Goal: Task Accomplishment & Management: Use online tool/utility

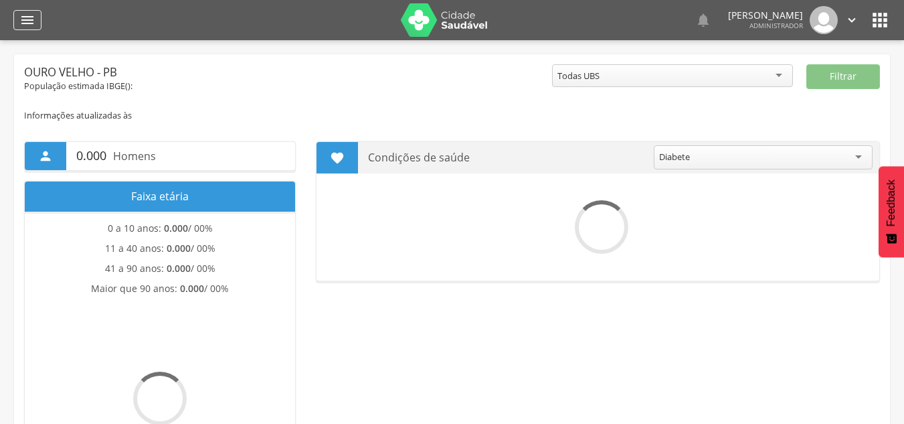
click at [31, 29] on div "" at bounding box center [27, 20] width 28 height 20
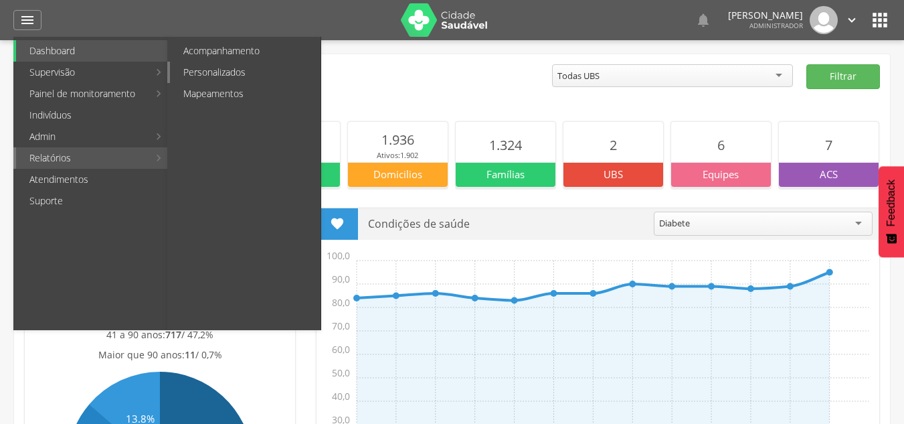
click at [246, 69] on link "Personalizados" at bounding box center [245, 72] width 151 height 21
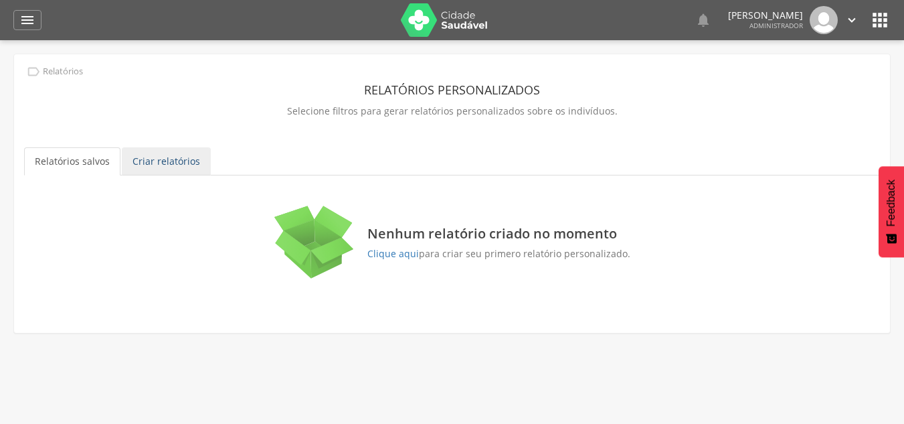
click at [169, 153] on link "Criar relatórios" at bounding box center [166, 161] width 89 height 28
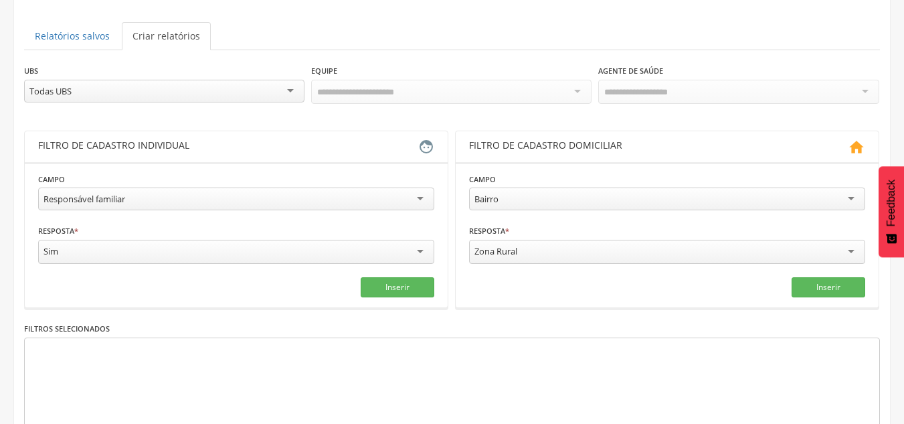
scroll to position [134, 0]
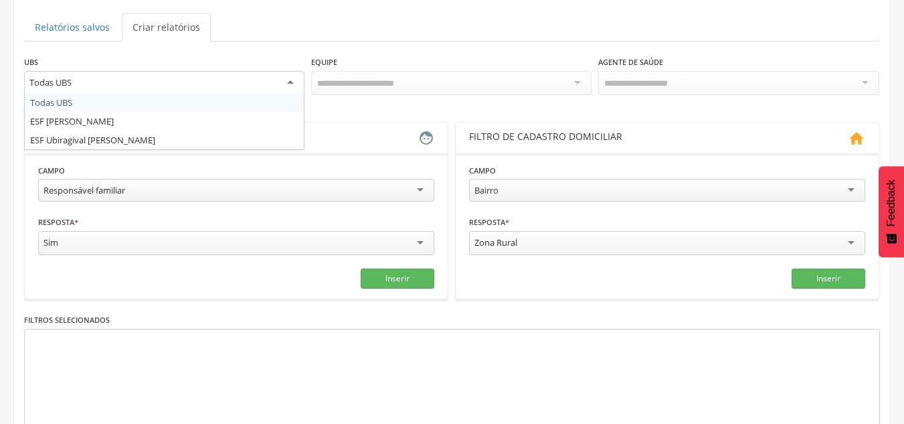
click at [248, 81] on div "Todas UBS" at bounding box center [164, 83] width 280 height 24
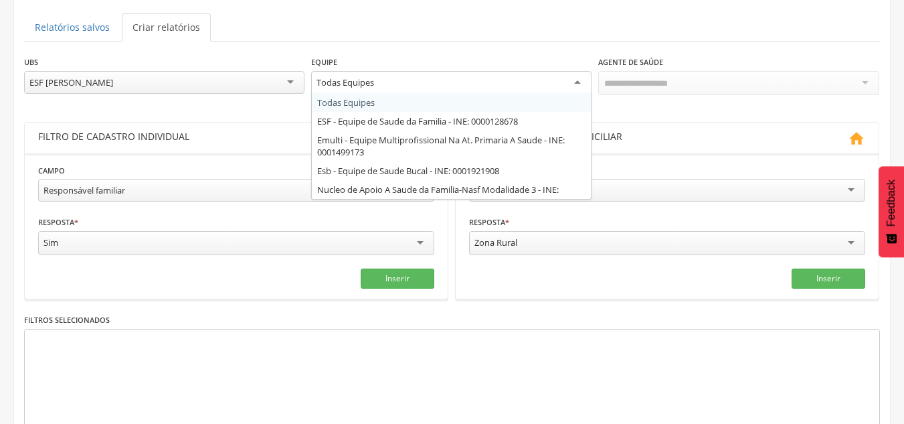
click at [456, 84] on div "Todas Equipes" at bounding box center [451, 83] width 280 height 24
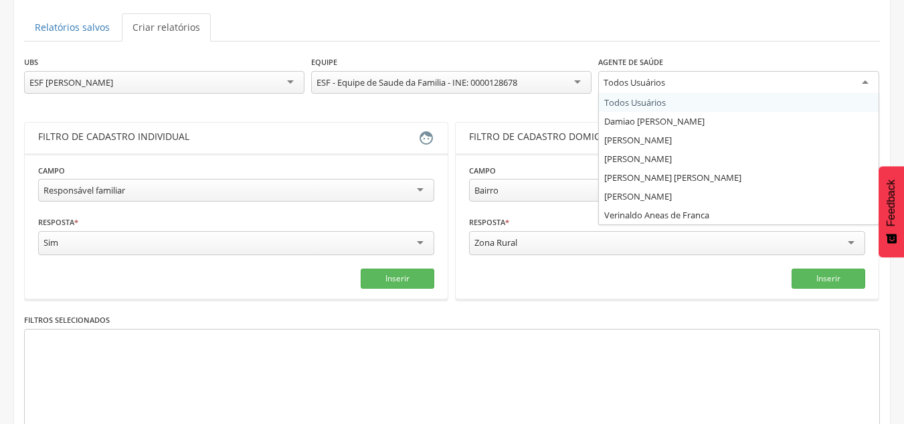
click at [689, 75] on div "Todos Usuários" at bounding box center [738, 83] width 280 height 24
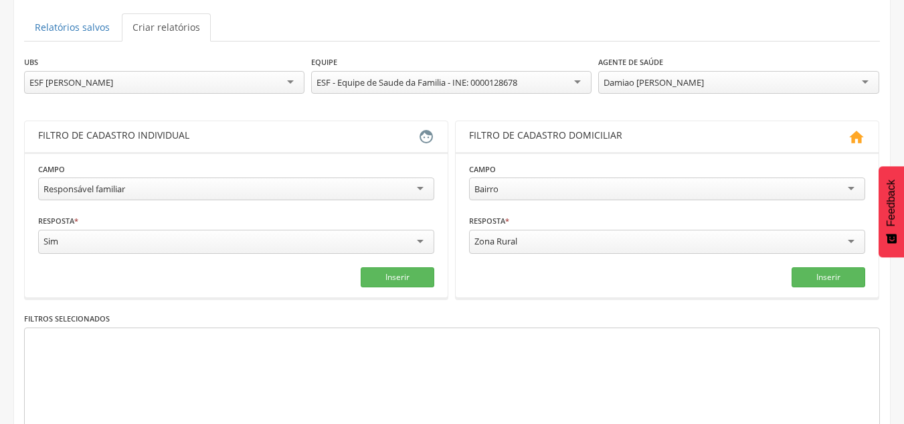
scroll to position [201, 0]
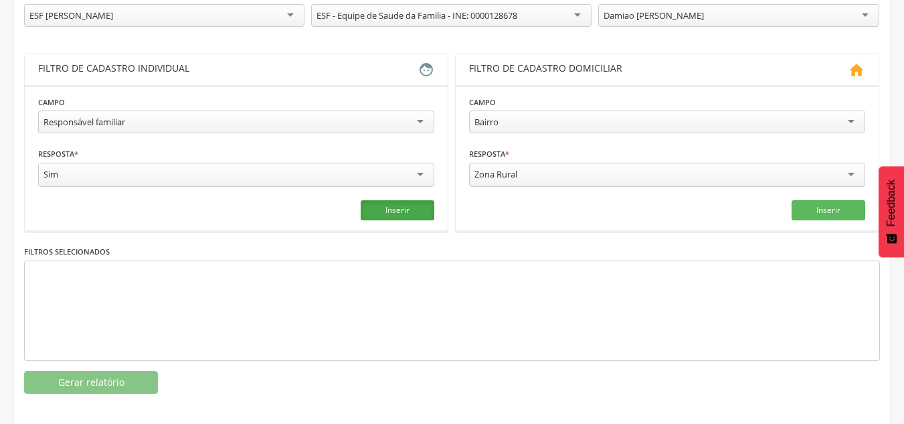
click at [407, 213] on button "Inserir" at bounding box center [398, 210] width 74 height 20
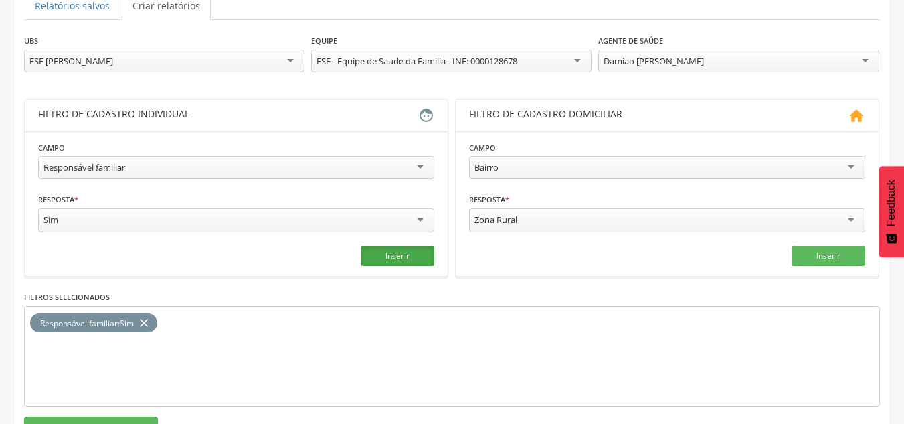
scroll to position [134, 0]
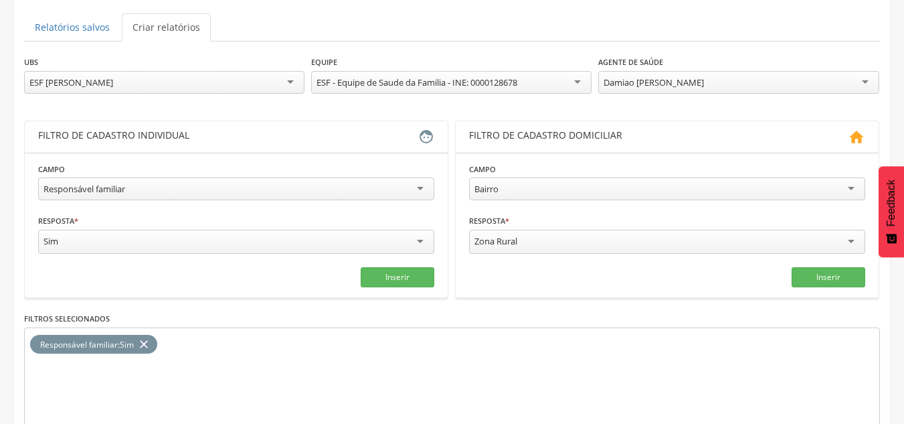
click at [145, 341] on icon "close" at bounding box center [143, 344] width 13 height 19
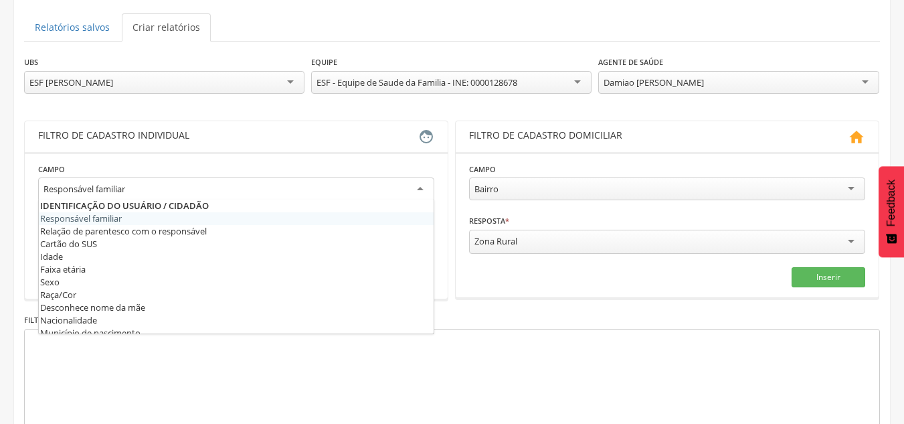
click at [296, 187] on div "Responsável familiar" at bounding box center [236, 189] width 396 height 24
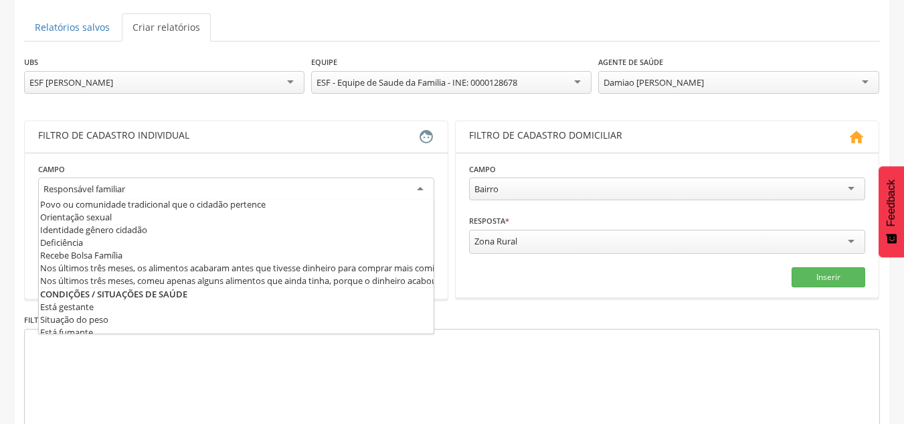
scroll to position [402, 0]
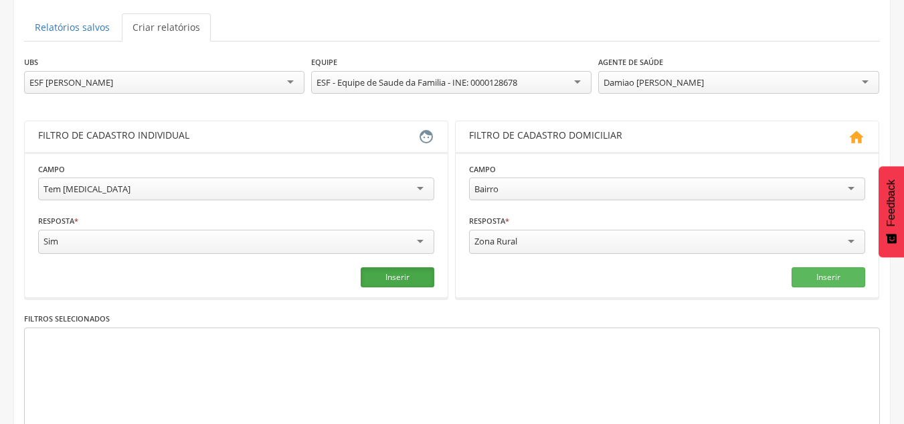
click at [402, 279] on button "Inserir" at bounding box center [398, 277] width 74 height 20
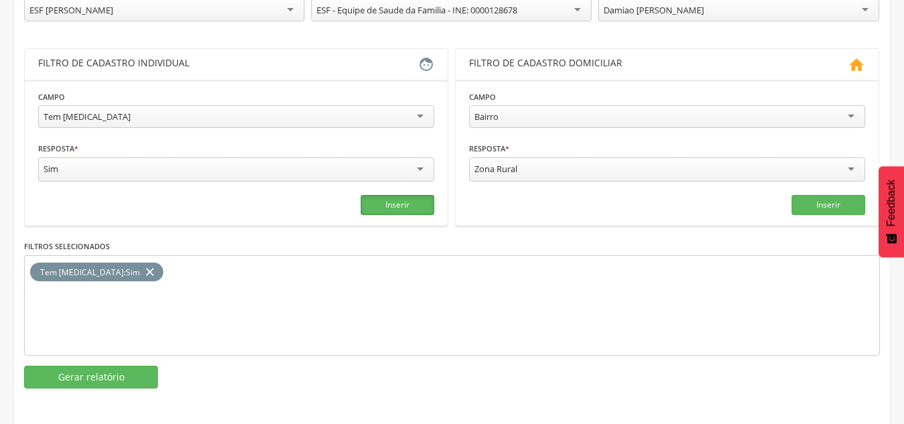
scroll to position [207, 0]
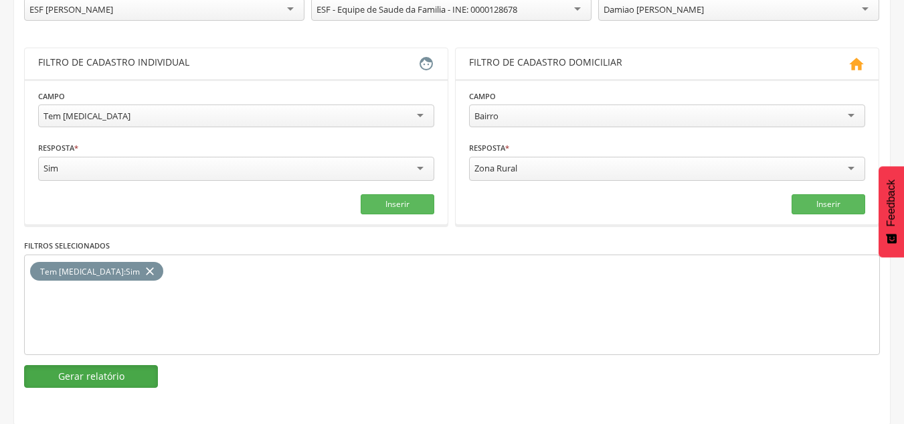
click at [96, 367] on button "Gerar relatório" at bounding box center [91, 376] width 134 height 23
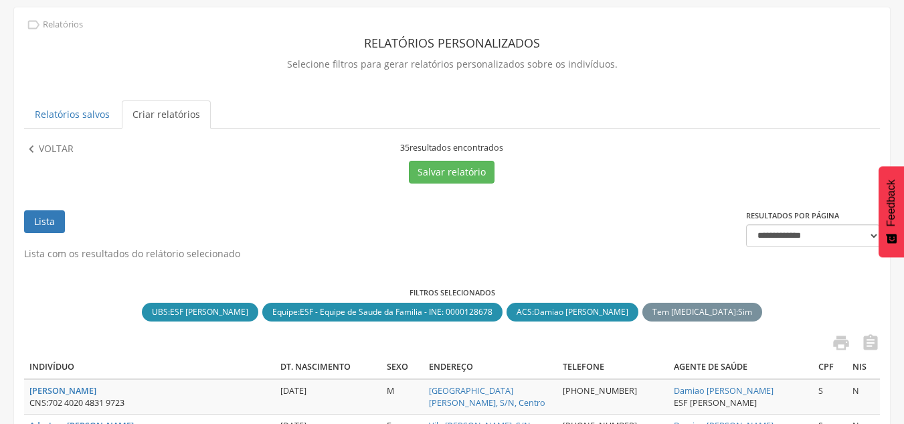
scroll to position [67, 0]
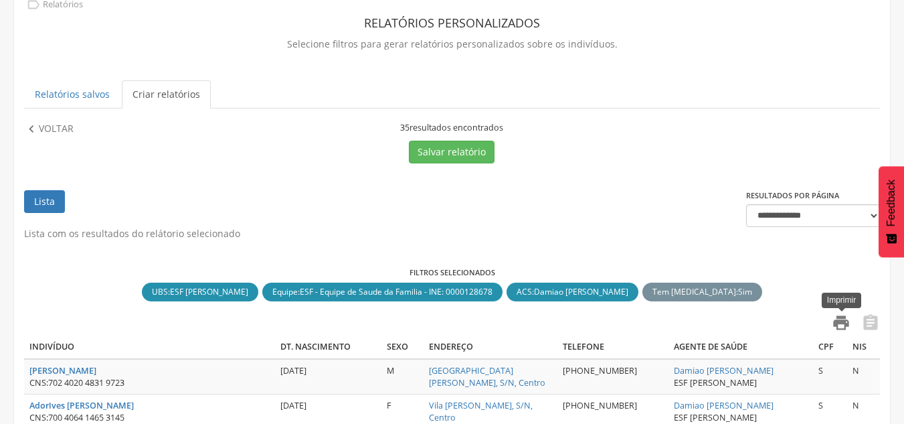
click at [838, 319] on icon "" at bounding box center [841, 322] width 19 height 19
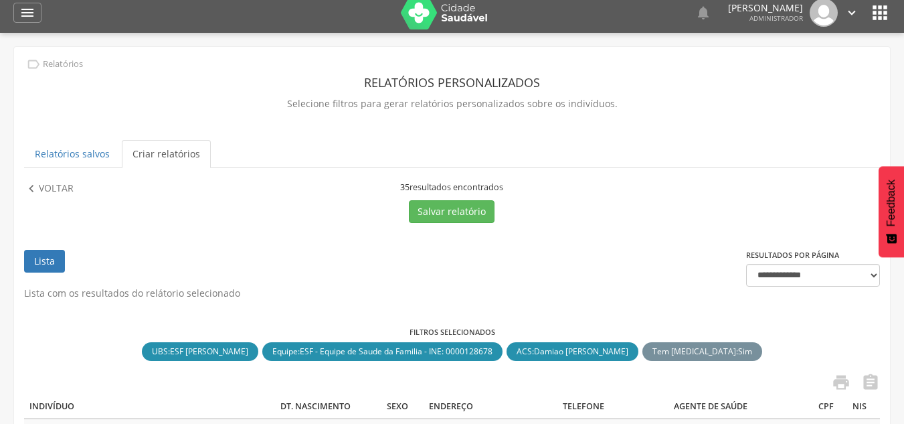
scroll to position [0, 0]
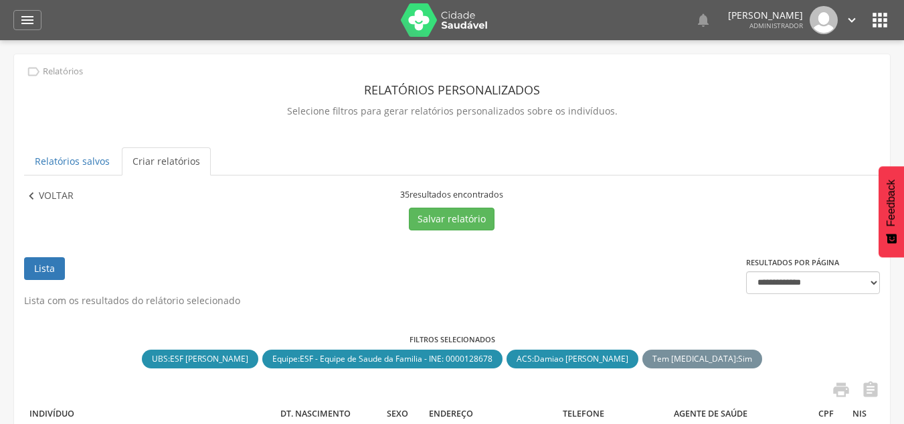
click at [63, 203] on p "Voltar" at bounding box center [56, 196] width 35 height 15
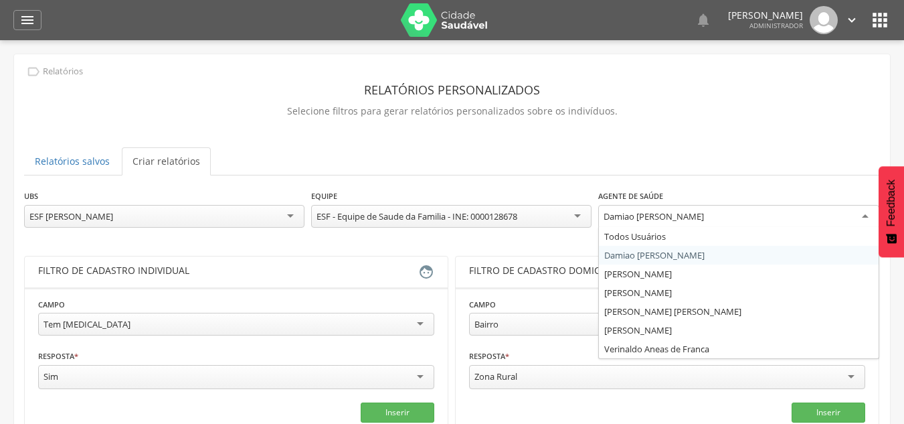
click at [723, 216] on div "Damiao [PERSON_NAME]" at bounding box center [738, 217] width 280 height 24
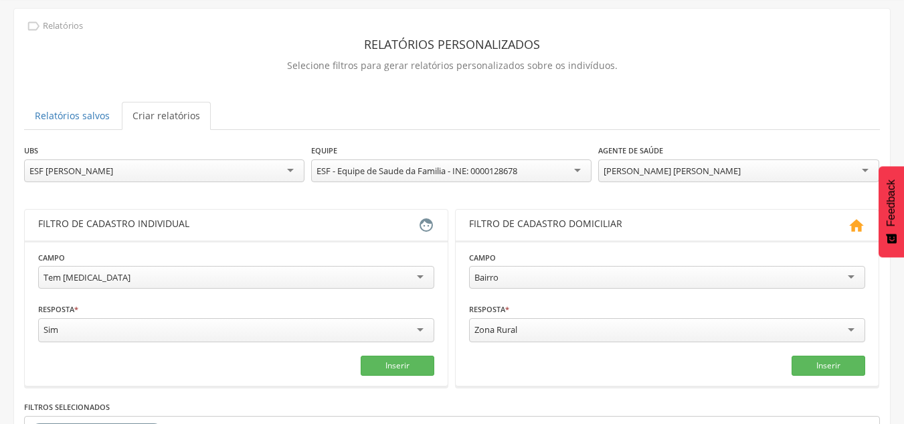
scroll to position [201, 0]
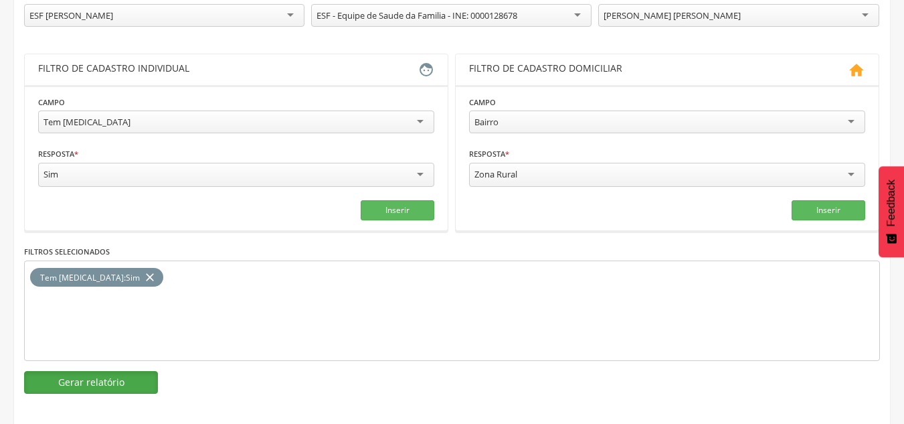
click at [116, 371] on button "Gerar relatório" at bounding box center [91, 382] width 134 height 23
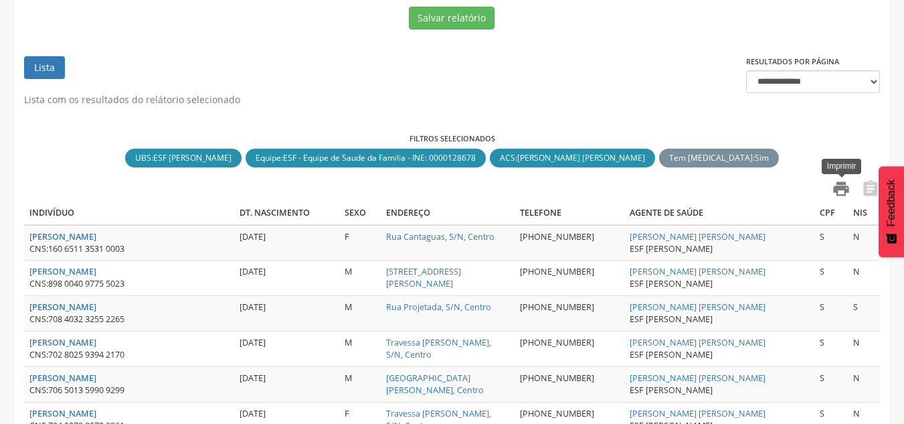
click at [846, 190] on icon "" at bounding box center [841, 188] width 19 height 19
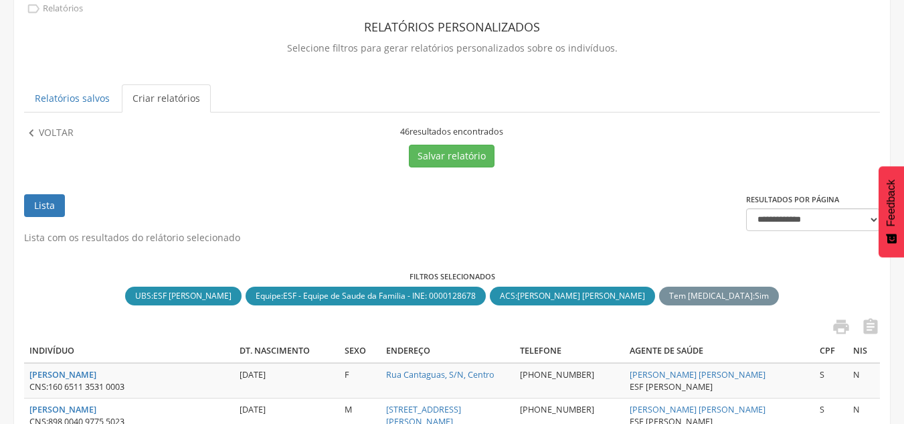
scroll to position [0, 0]
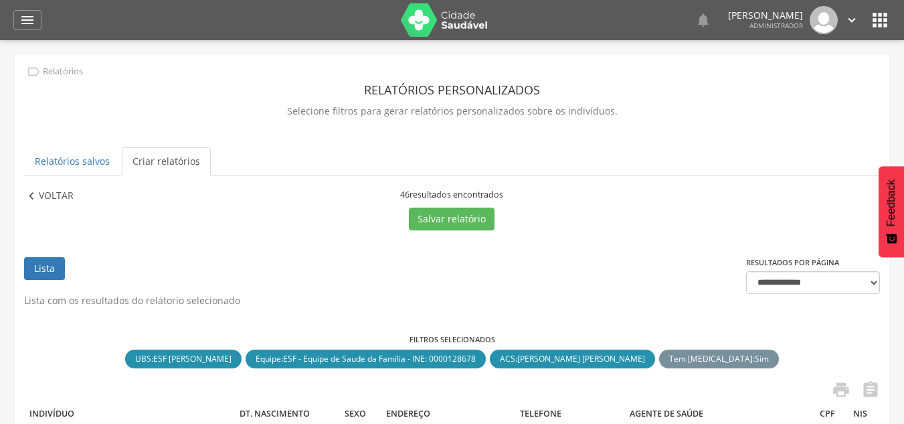
click at [52, 196] on p "Voltar" at bounding box center [56, 196] width 35 height 15
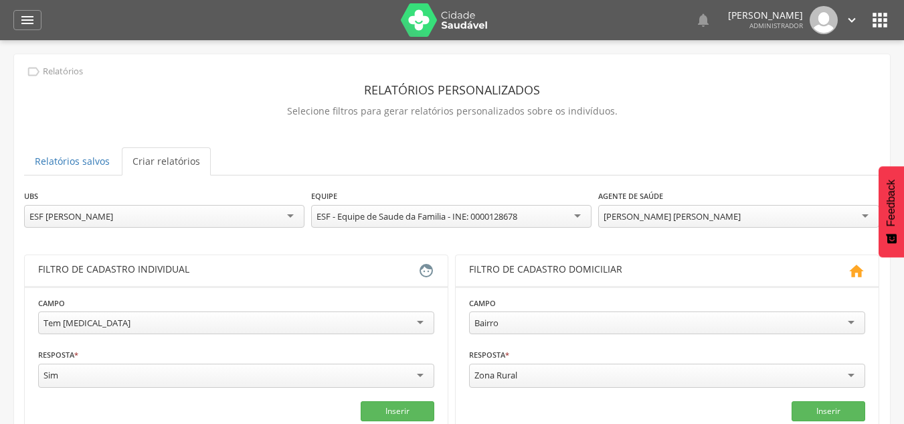
click at [663, 210] on div "[PERSON_NAME] [PERSON_NAME]" at bounding box center [672, 216] width 137 height 12
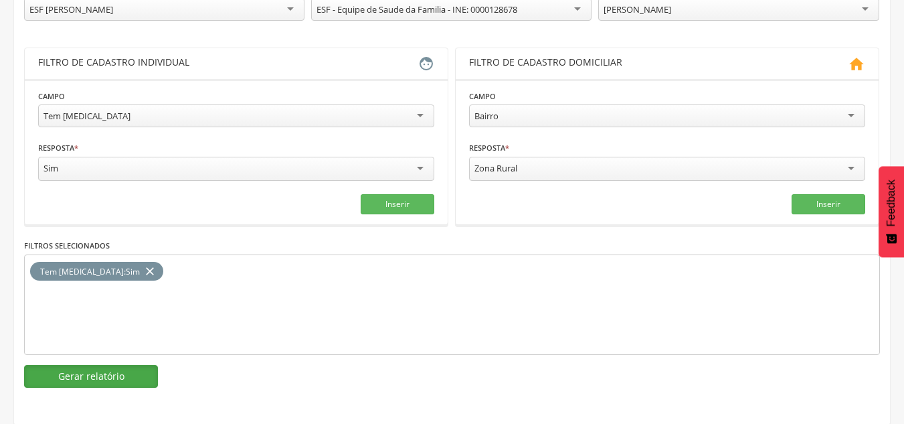
click at [112, 369] on button "Gerar relatório" at bounding box center [91, 376] width 134 height 23
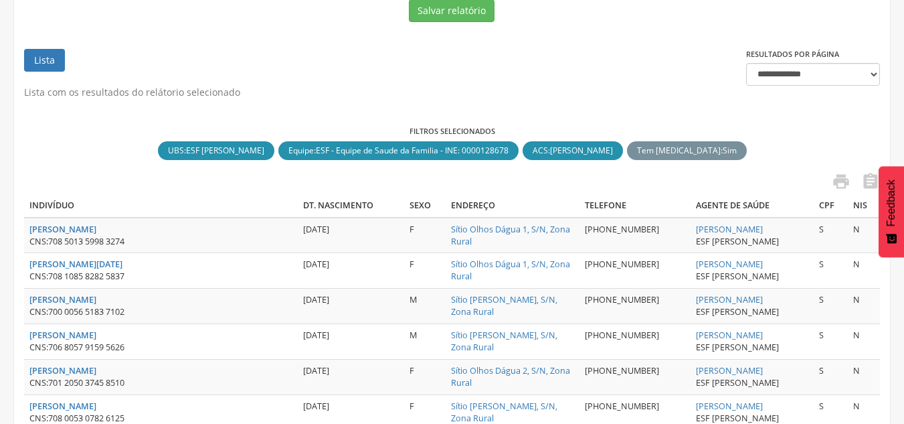
scroll to position [207, 0]
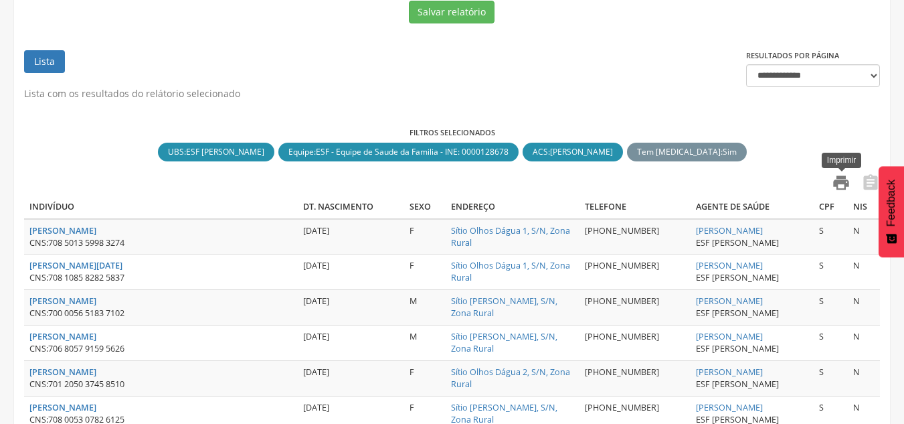
click at [832, 185] on icon "" at bounding box center [841, 182] width 19 height 19
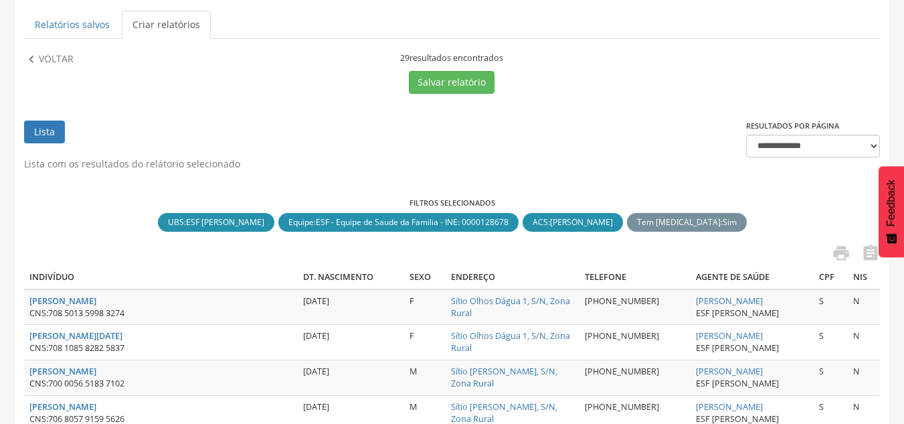
scroll to position [73, 0]
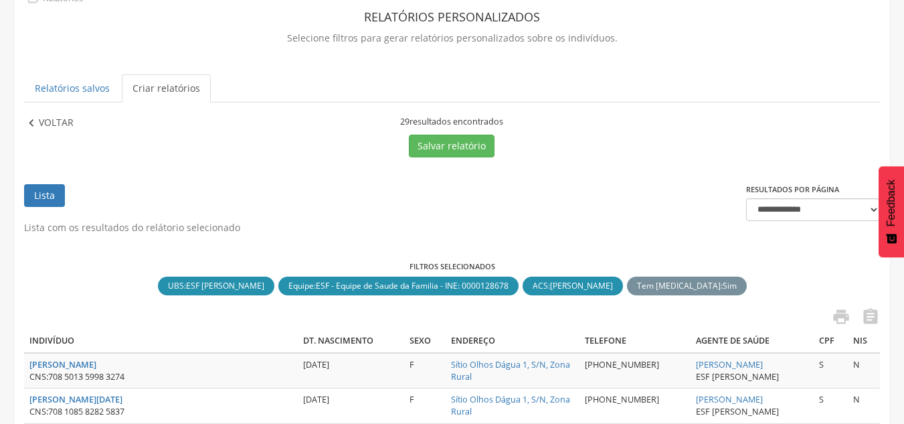
click at [45, 120] on p "Voltar" at bounding box center [56, 123] width 35 height 15
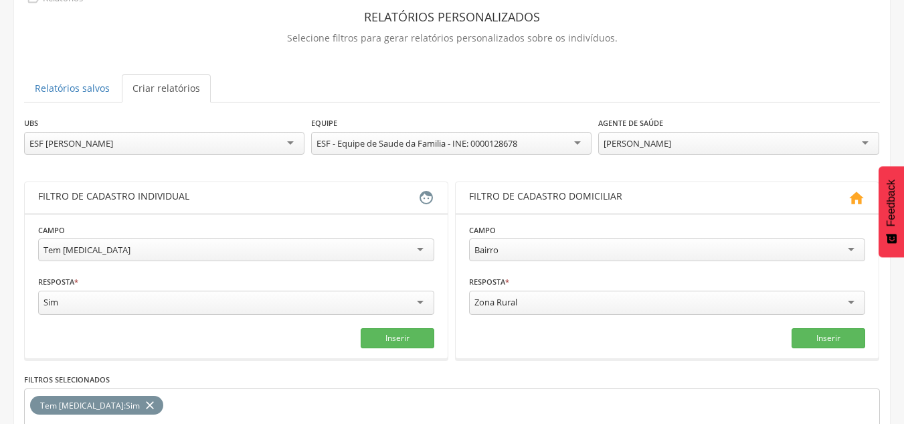
click at [739, 143] on div "[PERSON_NAME]" at bounding box center [738, 143] width 280 height 23
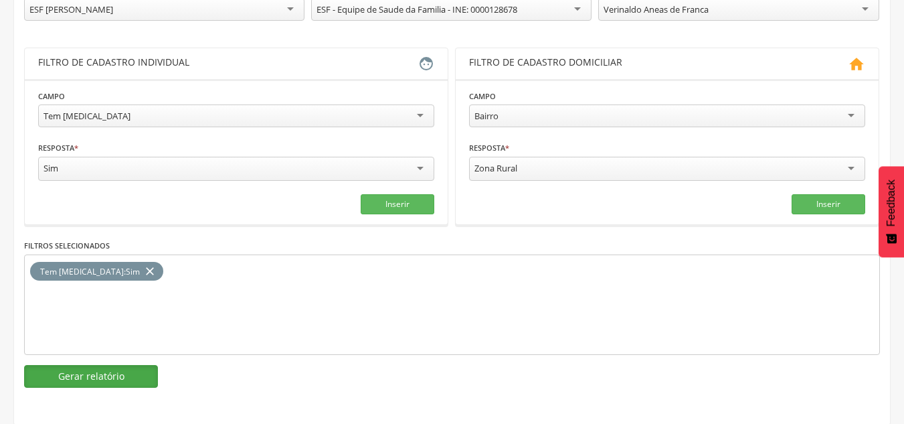
click at [88, 383] on button "Gerar relatório" at bounding box center [91, 376] width 134 height 23
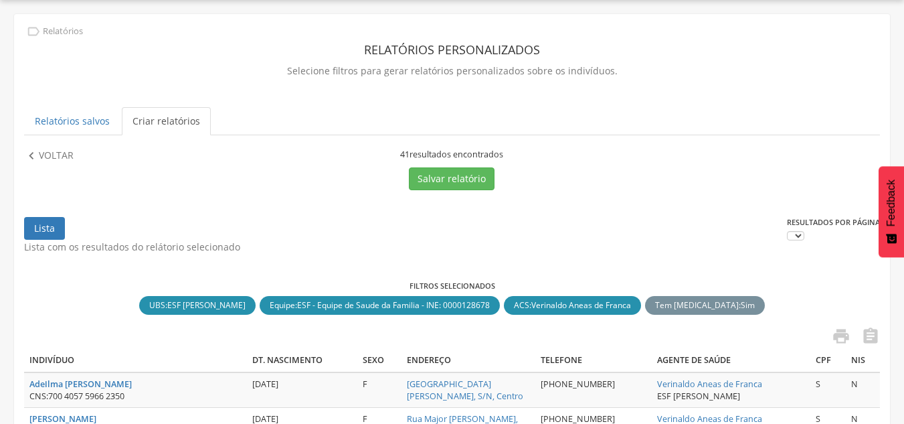
scroll to position [207, 0]
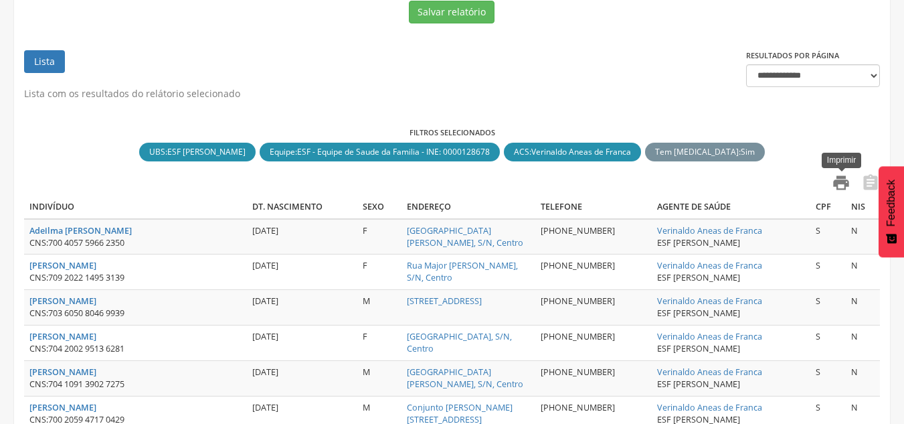
click at [839, 179] on icon "" at bounding box center [841, 182] width 19 height 19
